Goal: Task Accomplishment & Management: Use online tool/utility

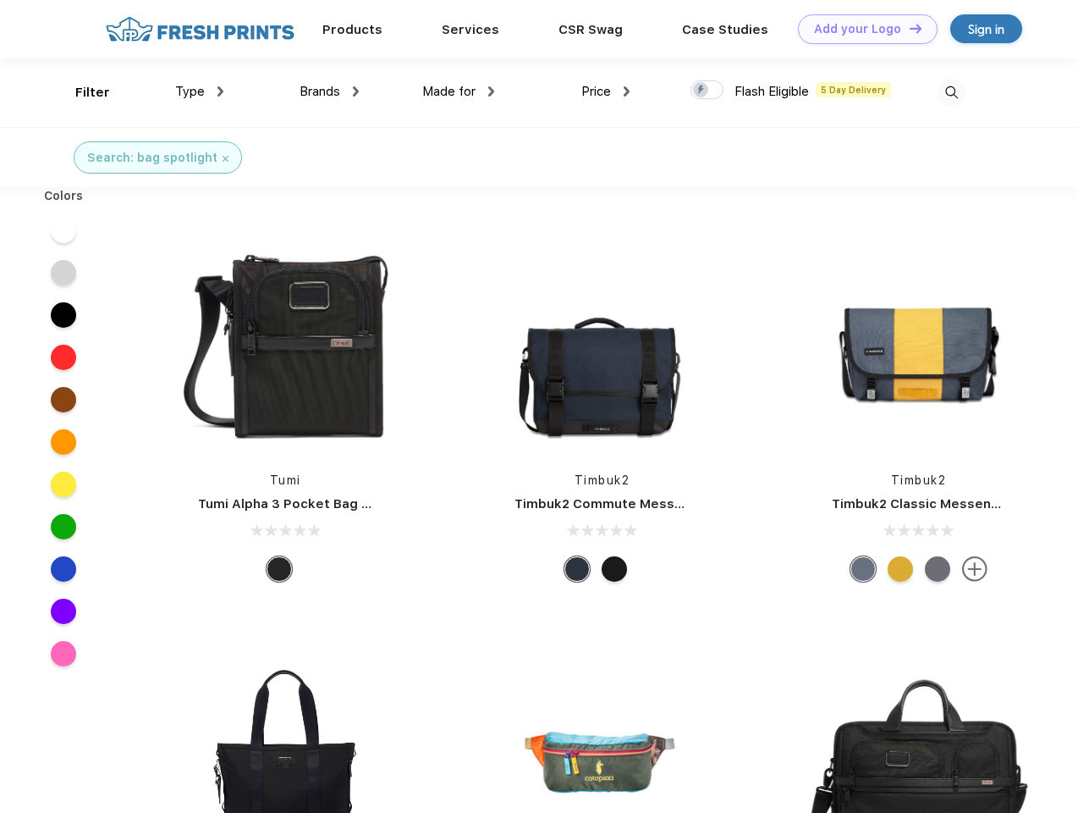
click at [862, 29] on link "Add your Logo Design Tool" at bounding box center [868, 29] width 140 height 30
click at [0, 0] on div "Design Tool" at bounding box center [0, 0] width 0 height 0
click at [908, 28] on link "Add your Logo Design Tool" at bounding box center [868, 29] width 140 height 30
click at [81, 92] on div "Filter" at bounding box center [92, 92] width 35 height 19
click at [200, 91] on span "Type" at bounding box center [190, 91] width 30 height 15
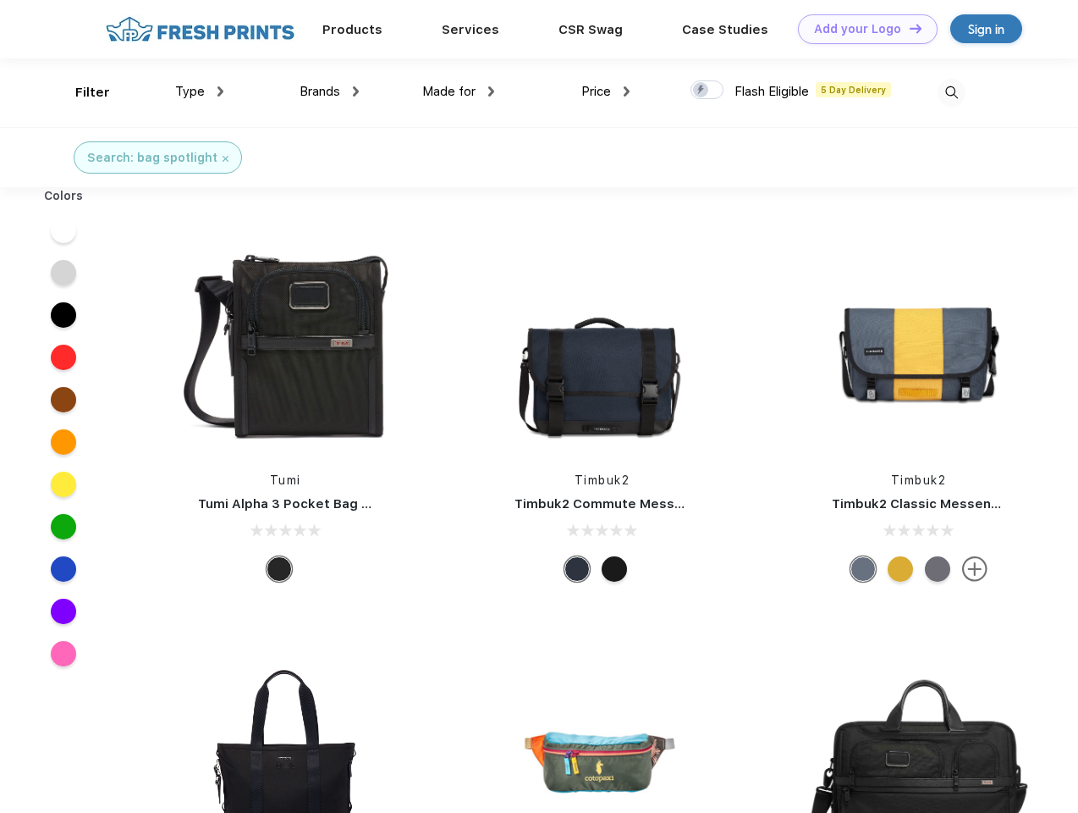
click at [329, 91] on span "Brands" at bounding box center [320, 91] width 41 height 15
click at [459, 91] on span "Made for" at bounding box center [448, 91] width 53 height 15
click at [606, 91] on span "Price" at bounding box center [596, 91] width 30 height 15
click at [708, 91] on div at bounding box center [707, 89] width 33 height 19
click at [702, 91] on input "checkbox" at bounding box center [696, 85] width 11 height 11
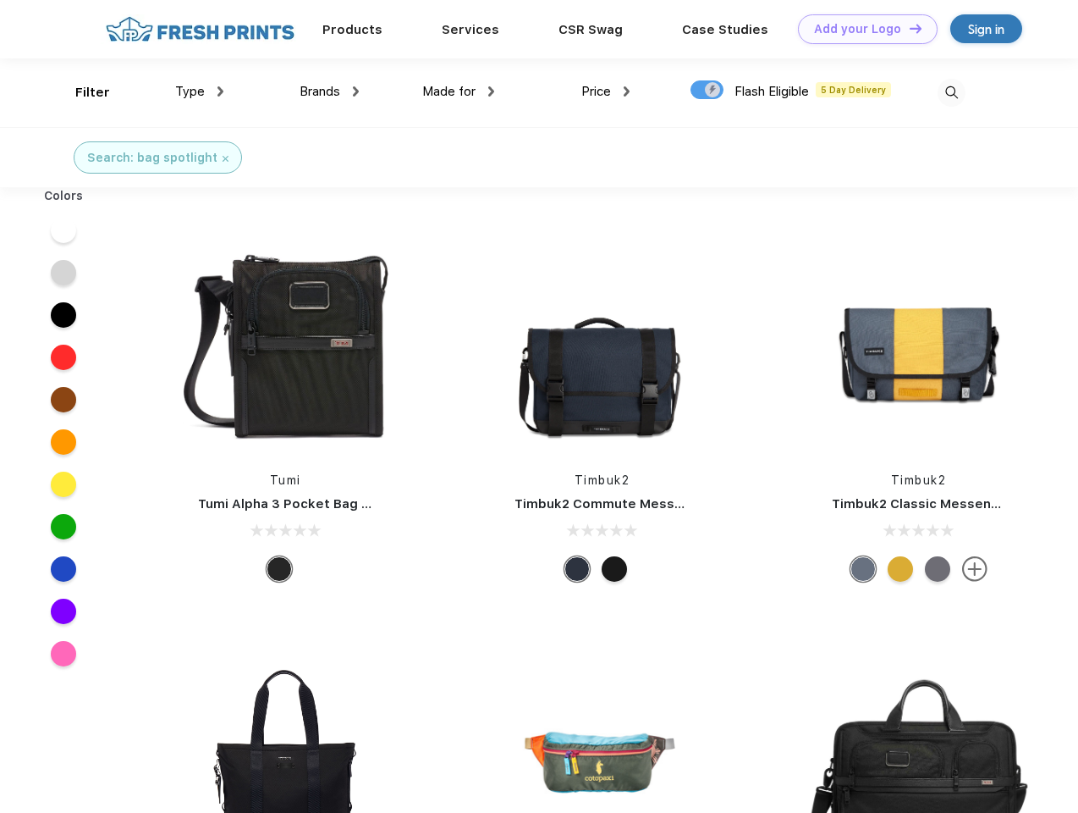
click at [951, 92] on img at bounding box center [952, 93] width 28 height 28
